Goal: Check status: Check status

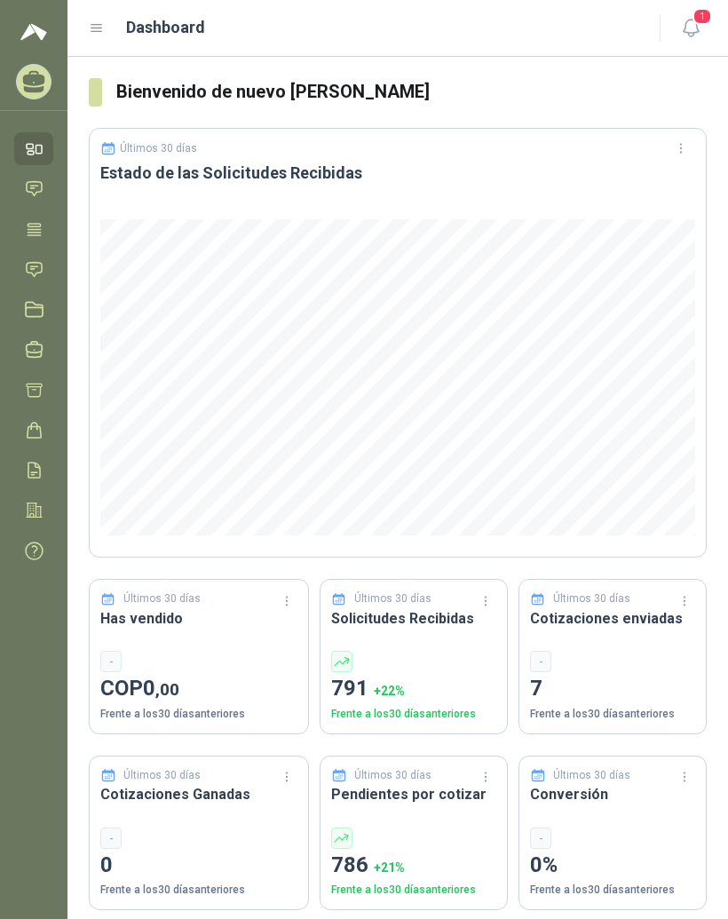
click at [97, 44] on header "Dashboard 1" at bounding box center [397, 28] width 661 height 57
click at [99, 32] on icon at bounding box center [96, 28] width 11 height 7
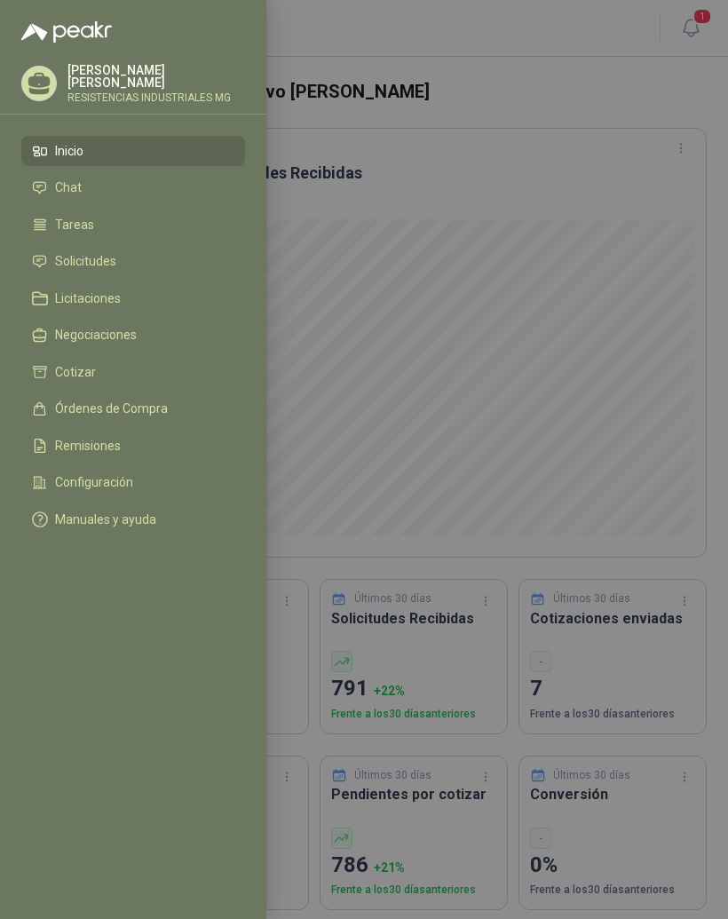
click at [127, 260] on li "Solicitudes" at bounding box center [133, 262] width 202 height 16
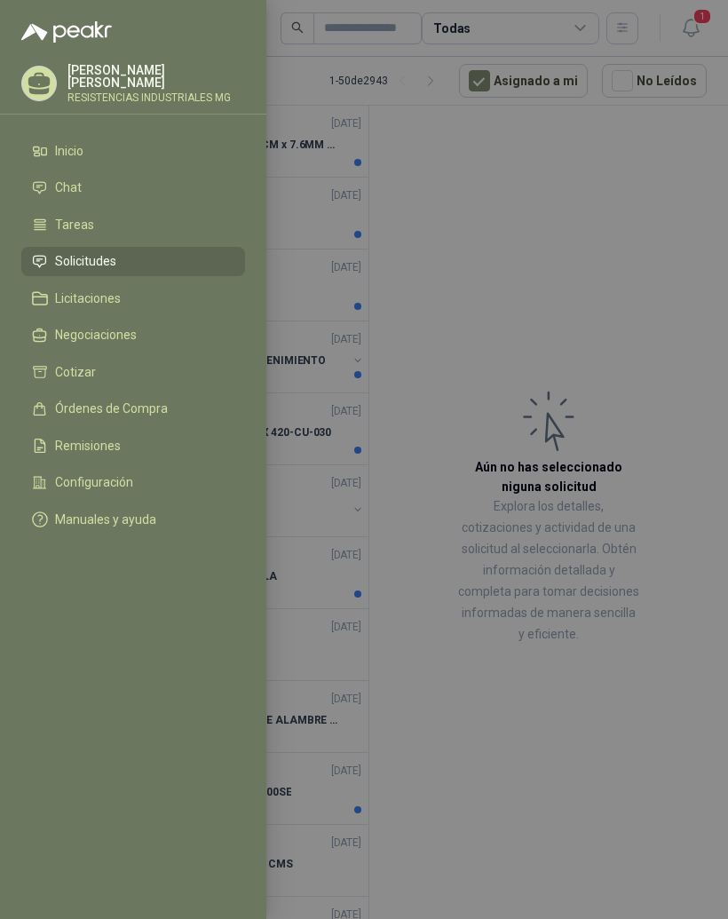
click at [613, 235] on div at bounding box center [364, 459] width 728 height 919
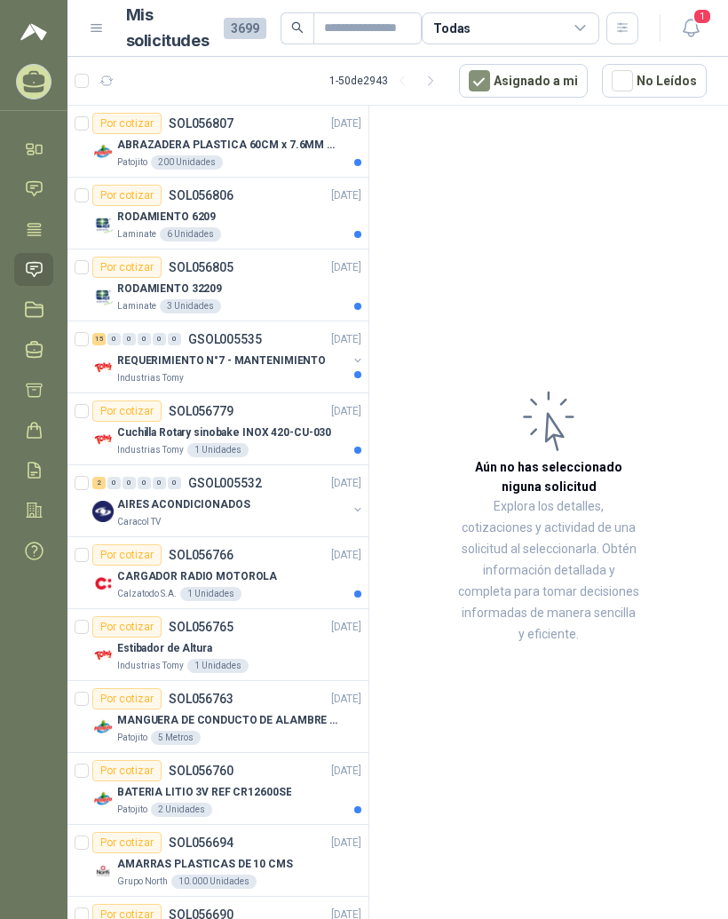
click at [287, 433] on p "Cuchilla Rotary sinobake INOX 420-CU-030" at bounding box center [224, 433] width 214 height 17
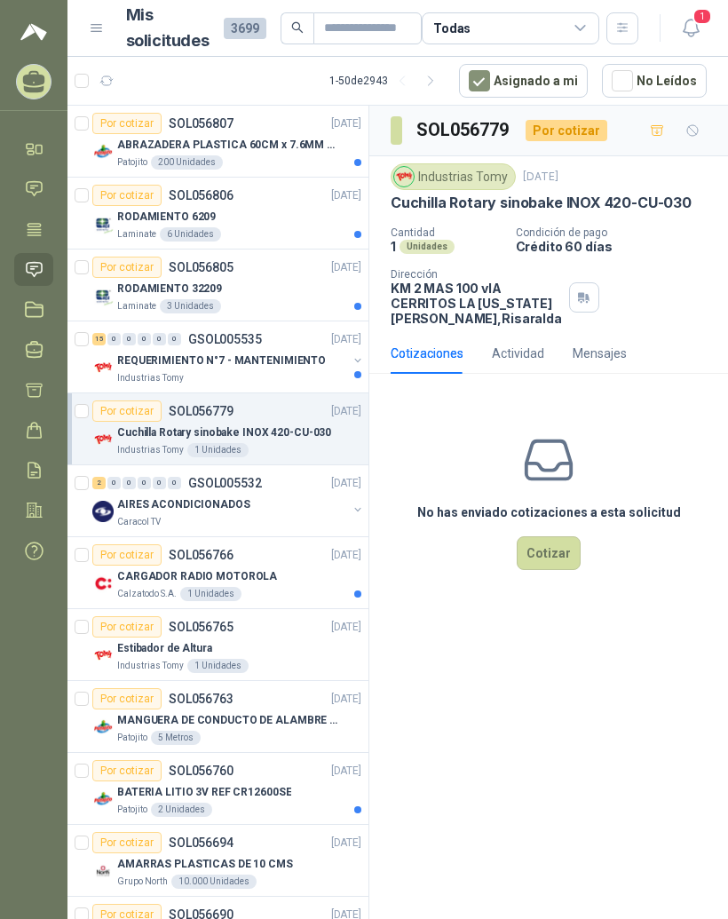
click at [109, 335] on div "0" at bounding box center [113, 339] width 13 height 12
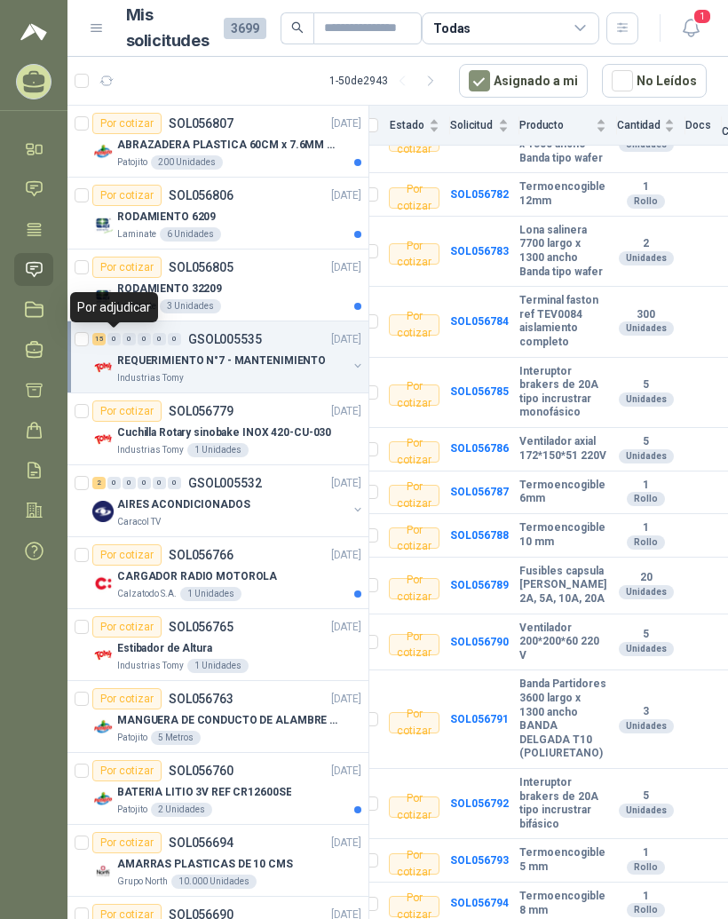
scroll to position [22, 0]
click at [557, 294] on b "Terminal faston ref TEV0084 aislamiento completo" at bounding box center [563, 321] width 87 height 55
click at [549, 294] on b "Terminal faston ref TEV0084 aislamiento completo" at bounding box center [563, 321] width 87 height 55
click at [482, 315] on b "SOL056784" at bounding box center [479, 321] width 59 height 12
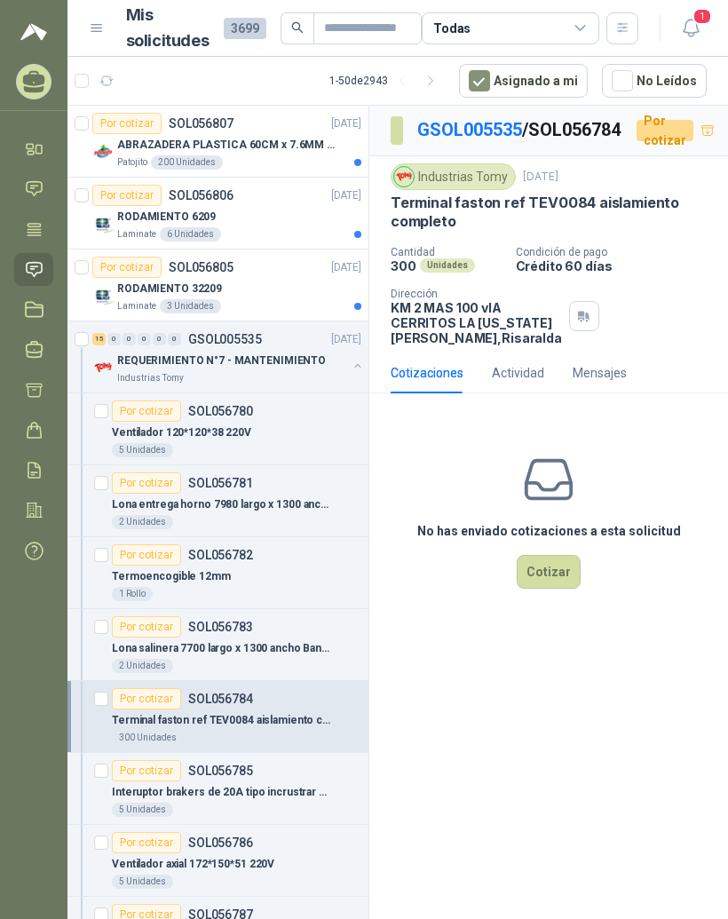
click at [481, 119] on link "GSOL005535" at bounding box center [469, 129] width 105 height 21
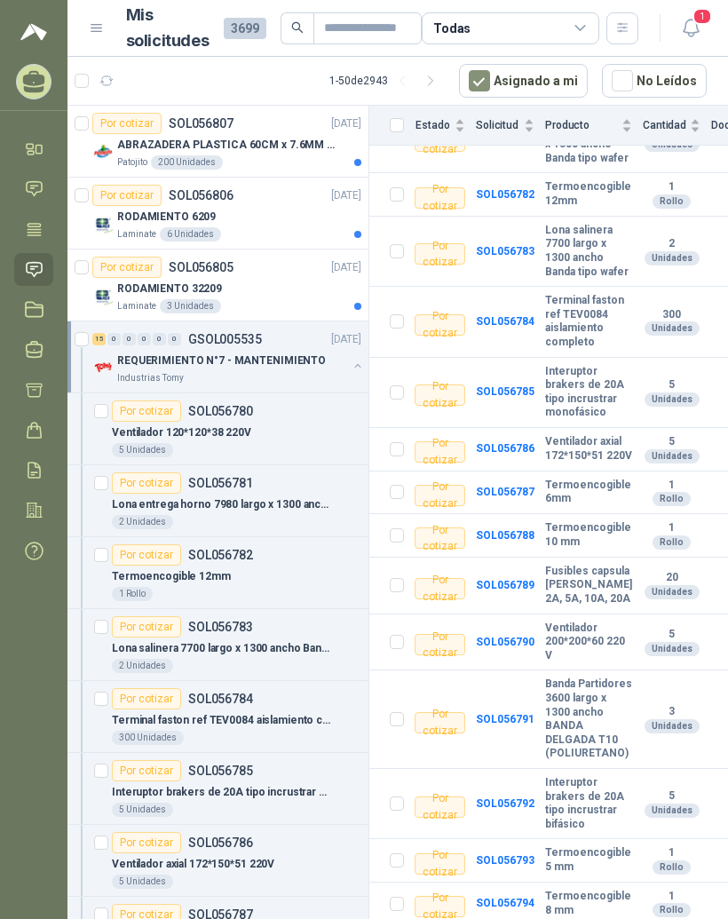
scroll to position [361, 2]
